Goal: Ask a question

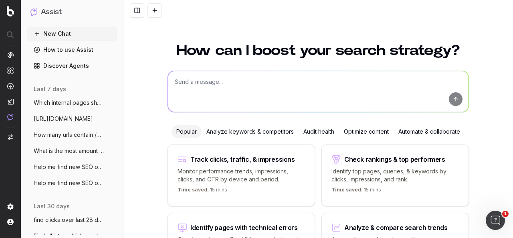
click at [278, 85] on textarea at bounding box center [318, 91] width 301 height 41
paste textarea "[URL][DOMAIN_NAME]"
click at [170, 82] on textarea "[URL][DOMAIN_NAME]" at bounding box center [318, 91] width 301 height 41
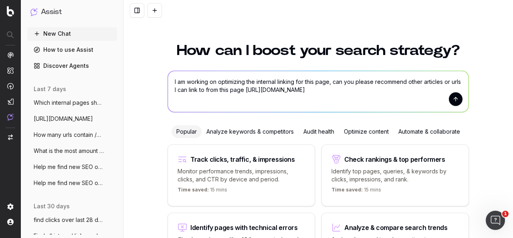
type textarea "I am working on optimizing the internal linking for this page, can you please r…"
click at [449, 99] on button "submit" at bounding box center [456, 99] width 14 height 14
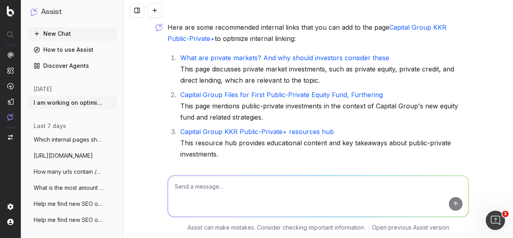
scroll to position [38, 0]
